Goal: Navigation & Orientation: Find specific page/section

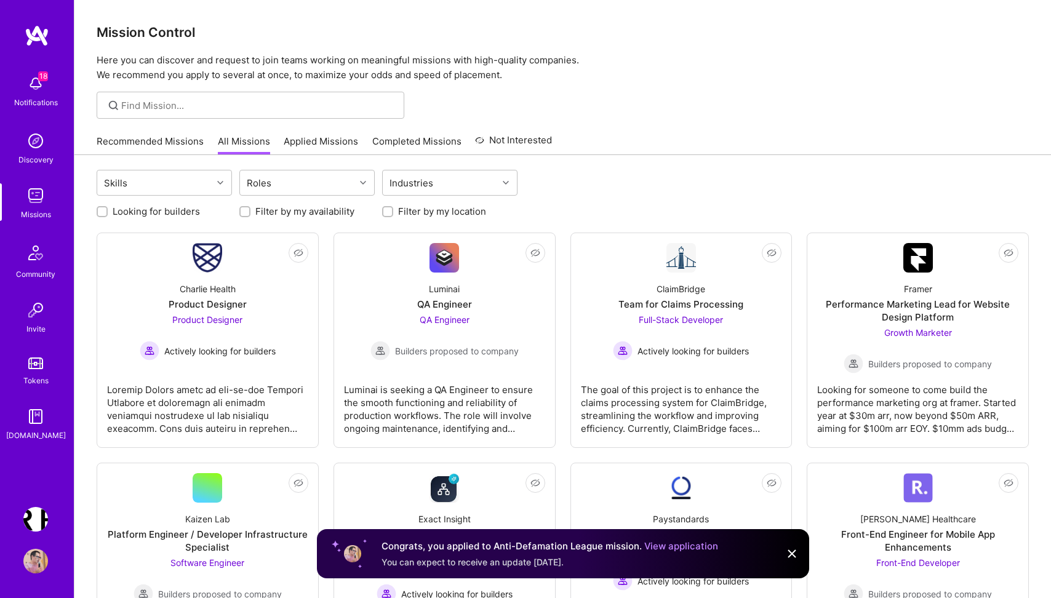
click at [103, 212] on input "Looking for builders" at bounding box center [103, 212] width 9 height 9
checkbox input "true"
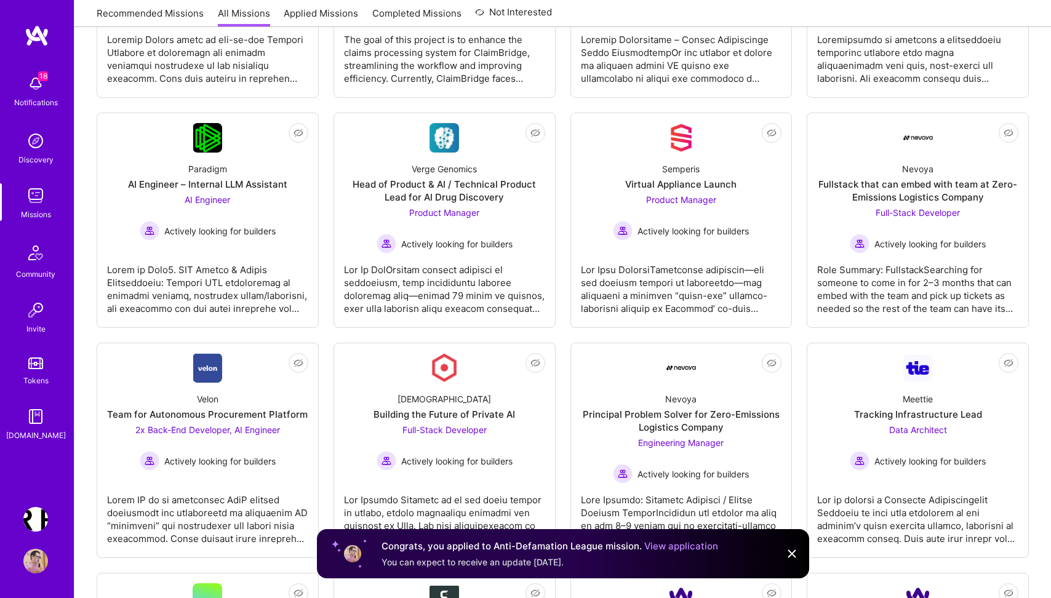
scroll to position [354, 0]
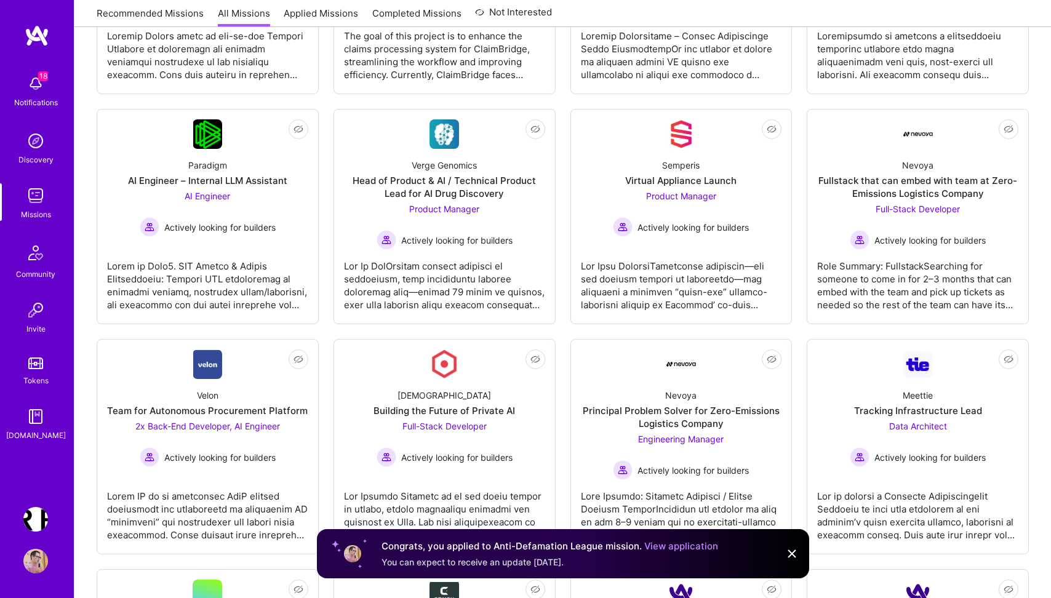
click at [790, 554] on img at bounding box center [791, 553] width 15 height 15
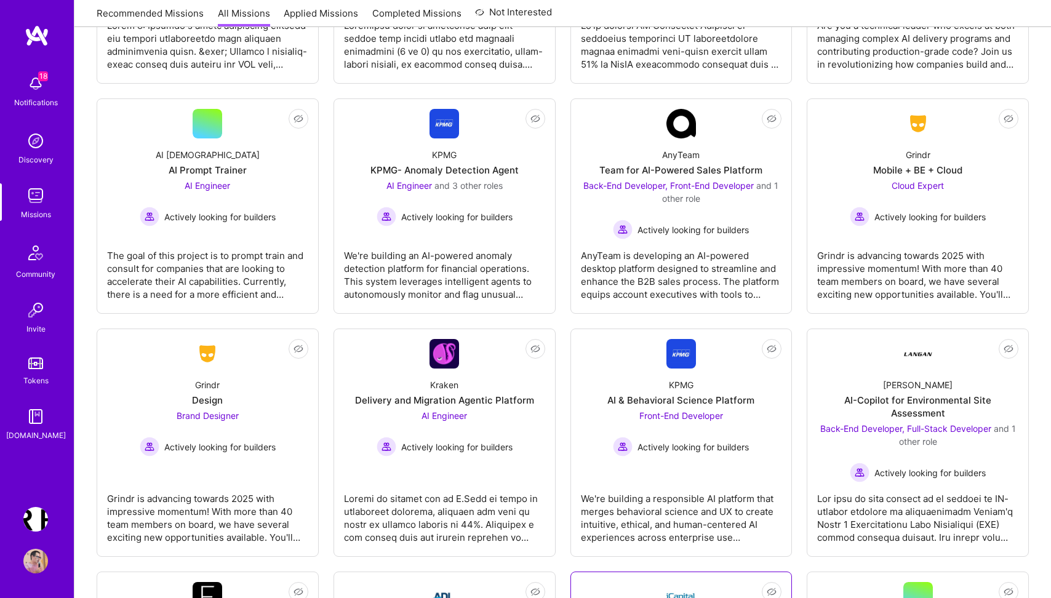
scroll to position [1045, 0]
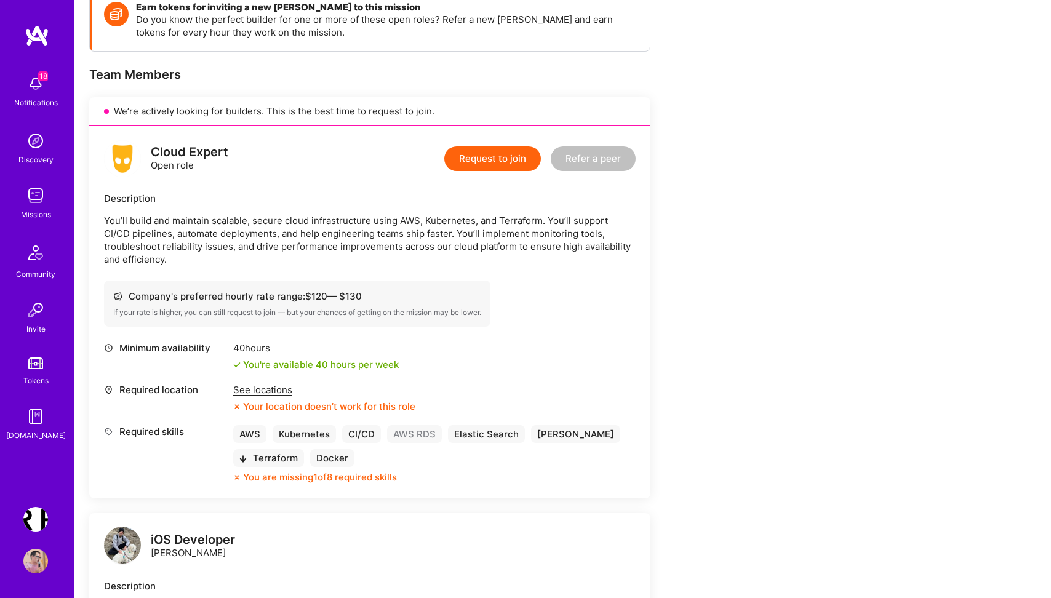
scroll to position [193, 0]
